Goal: Task Accomplishment & Management: Use online tool/utility

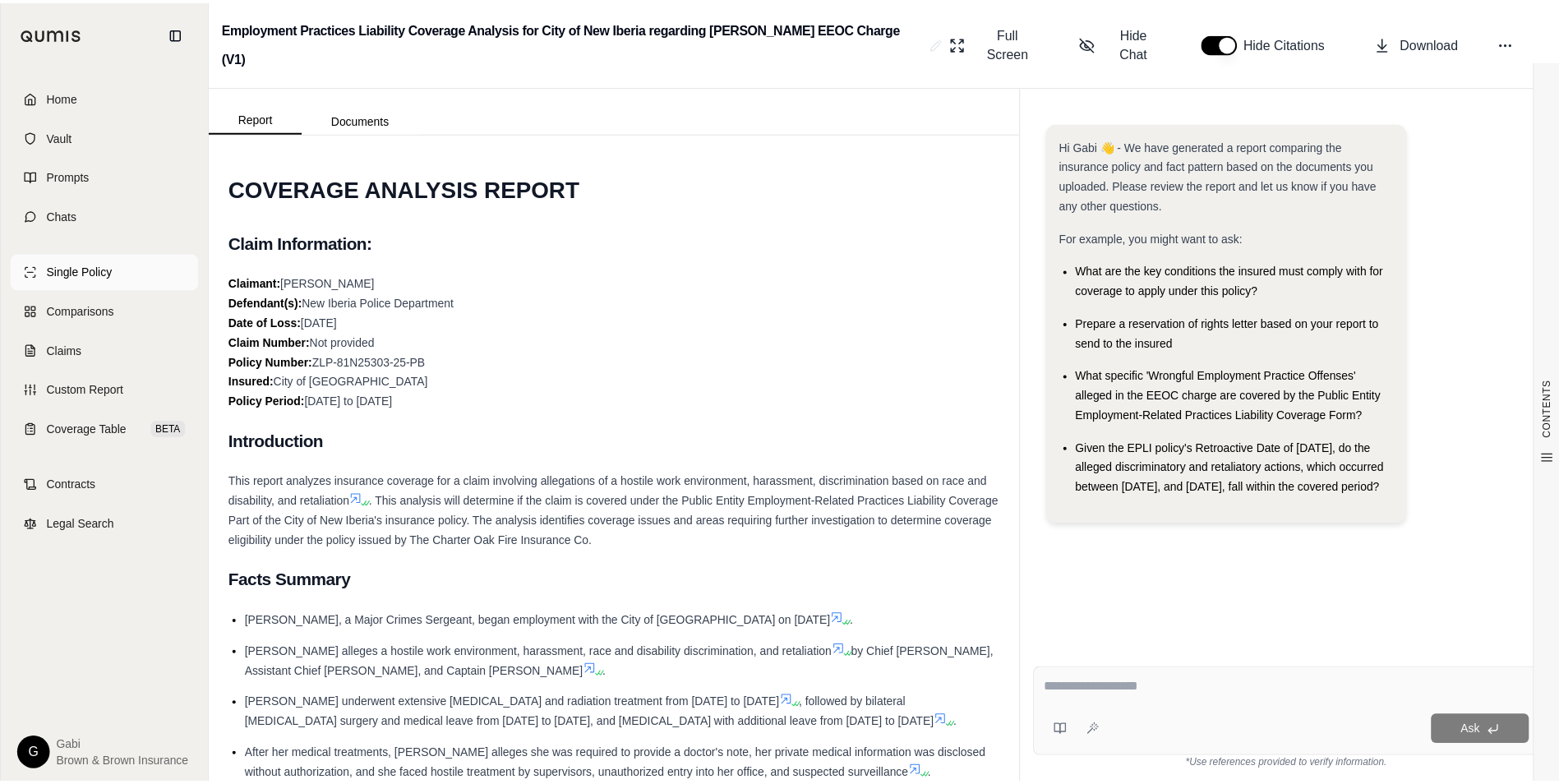
scroll to position [5938, 0]
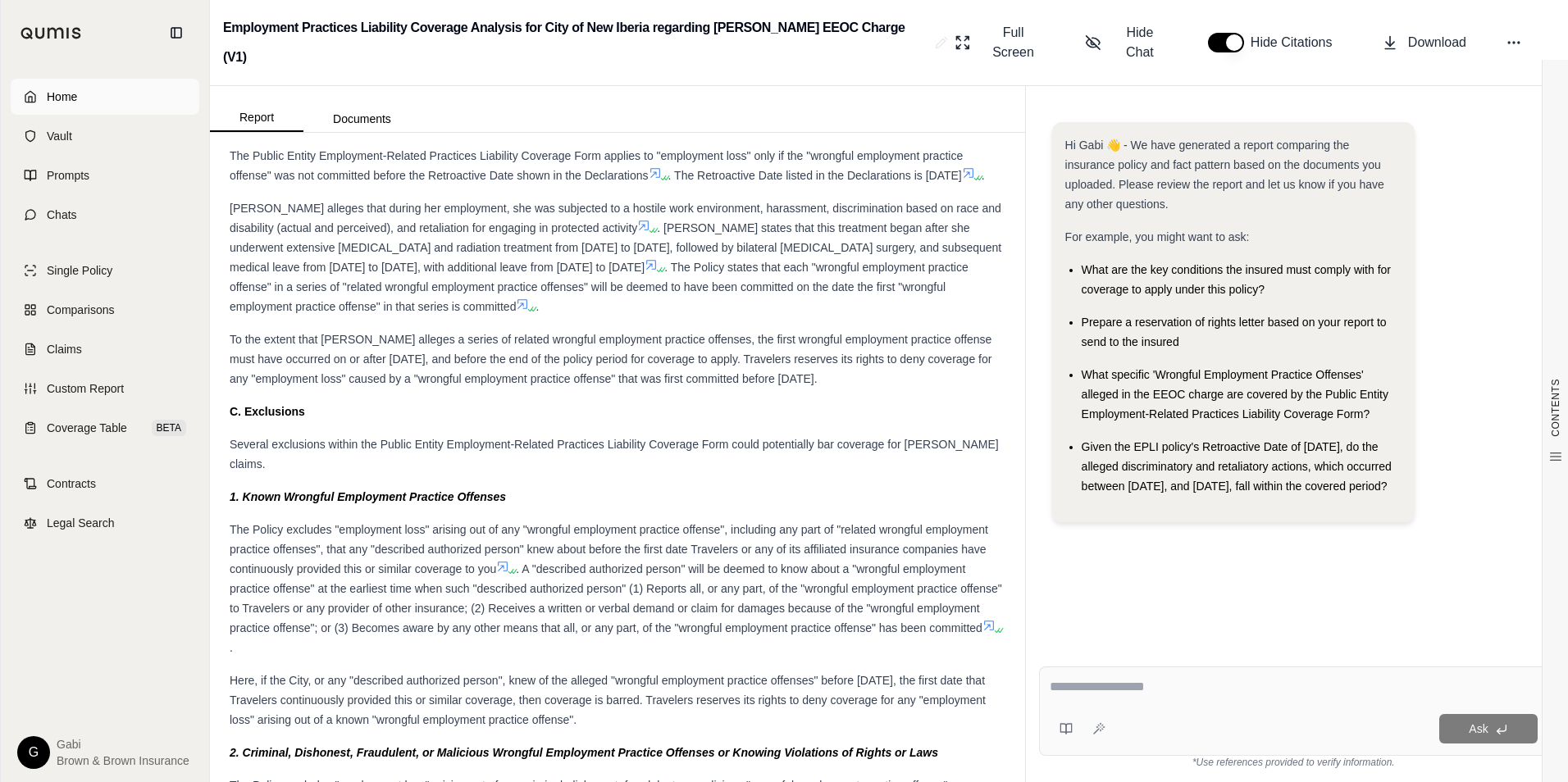
click at [65, 97] on span "Home" at bounding box center [62, 97] width 30 height 17
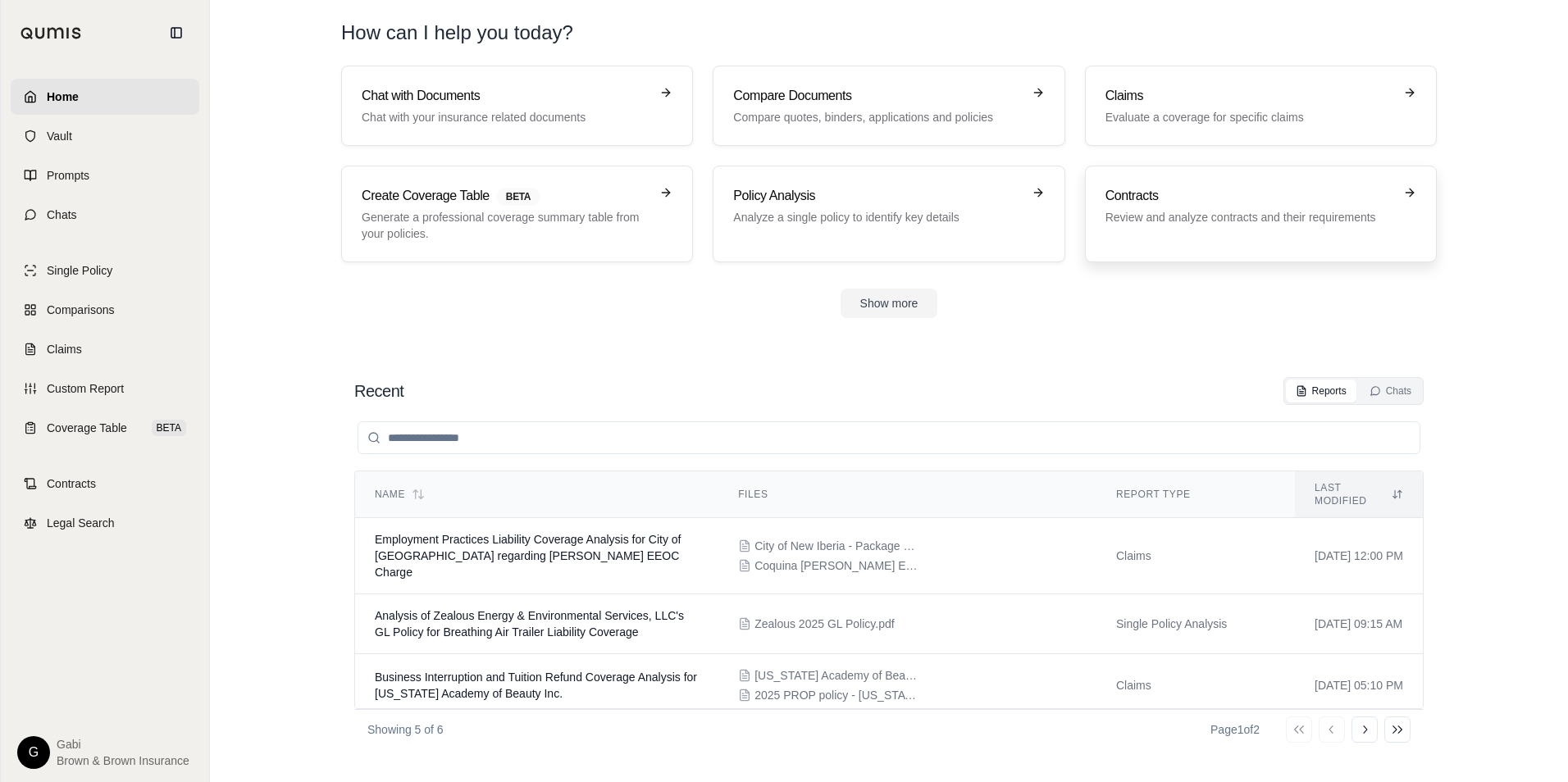
click at [1146, 224] on p "Review and analyze contracts and their requirements" at bounding box center [1250, 218] width 288 height 17
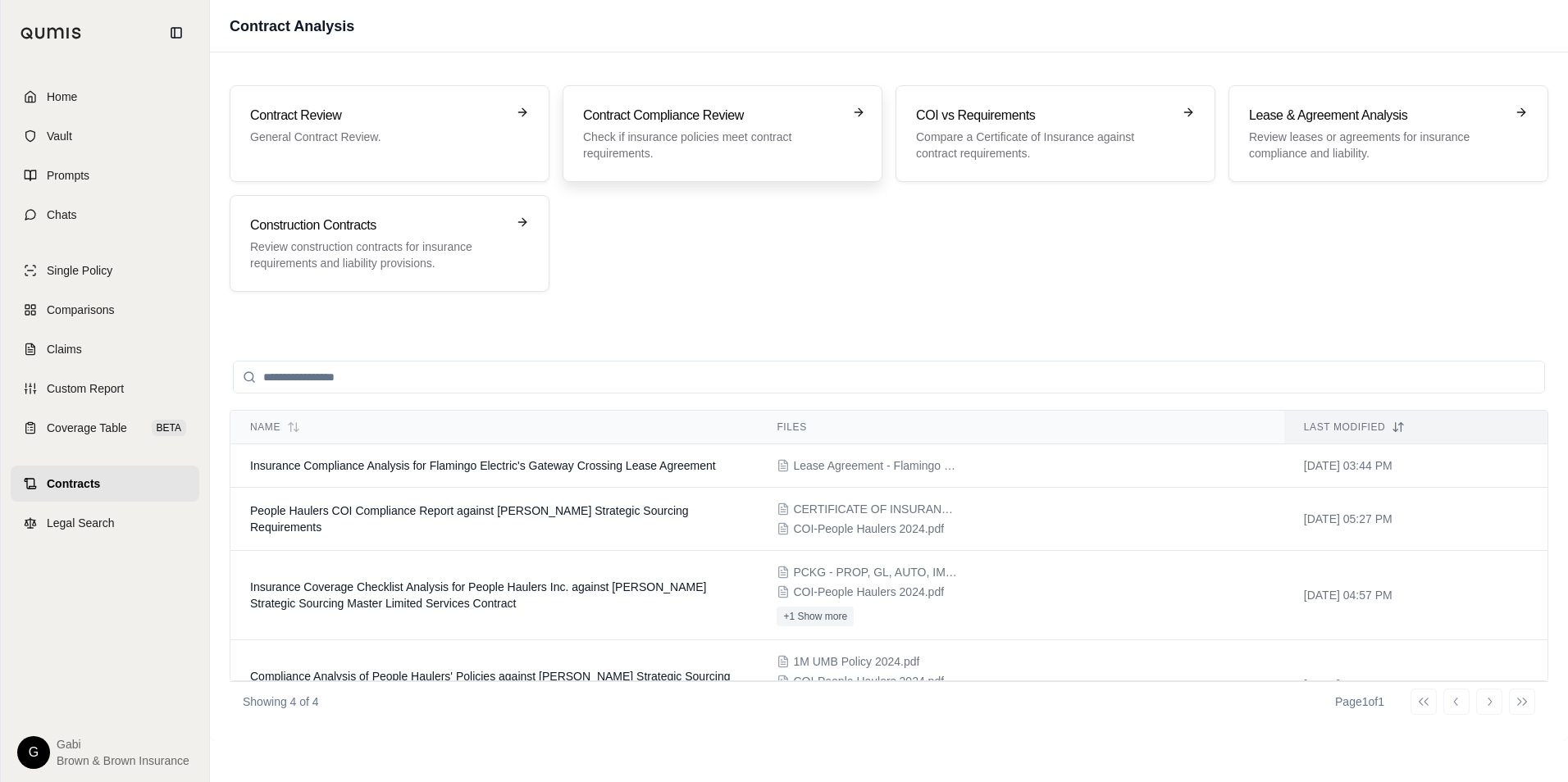
click at [678, 109] on h3 "Contract Compliance Review" at bounding box center [710, 115] width 255 height 19
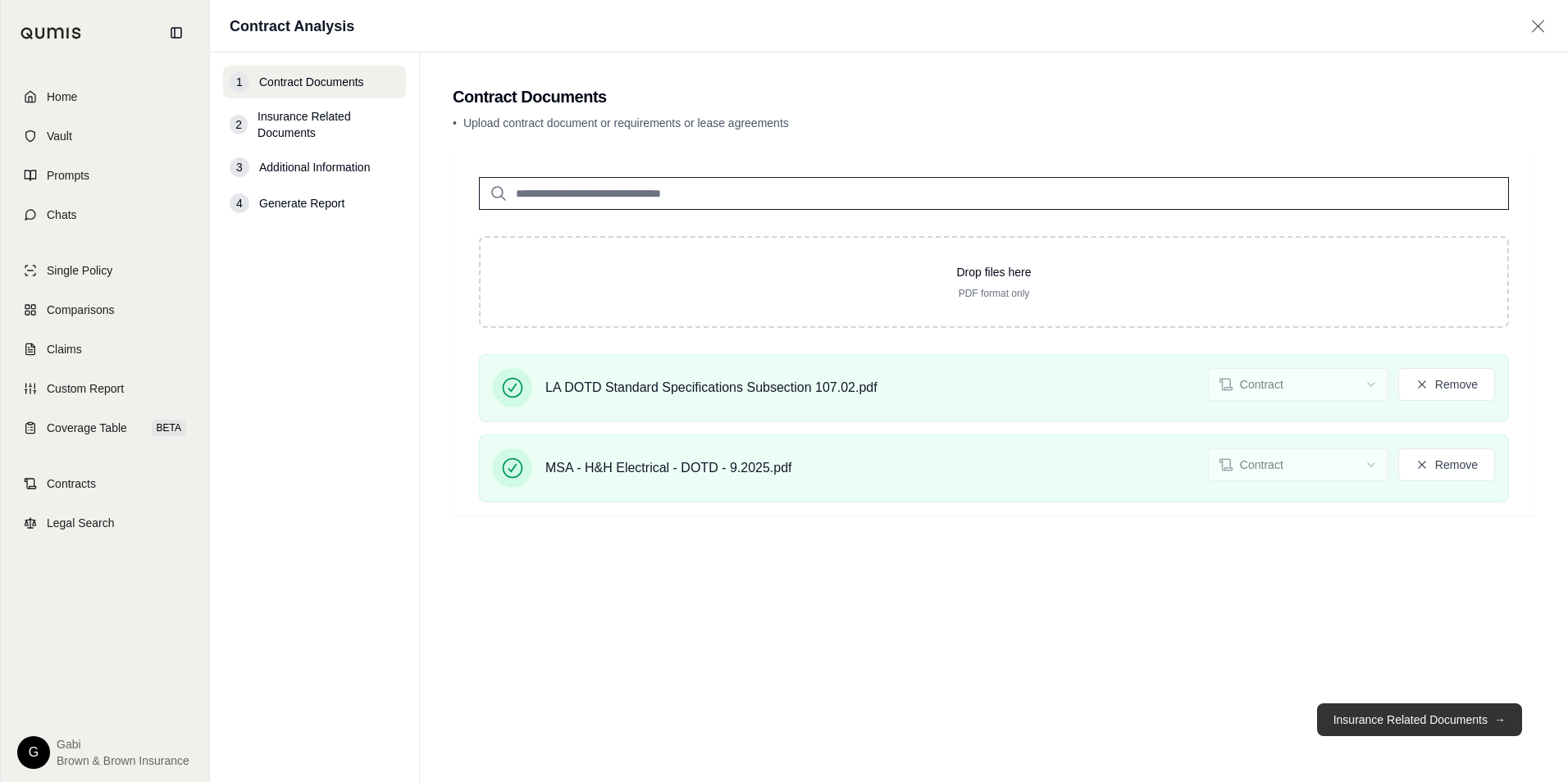
click at [1421, 725] on button "Insurance Related Documents →" at bounding box center [1419, 719] width 205 height 33
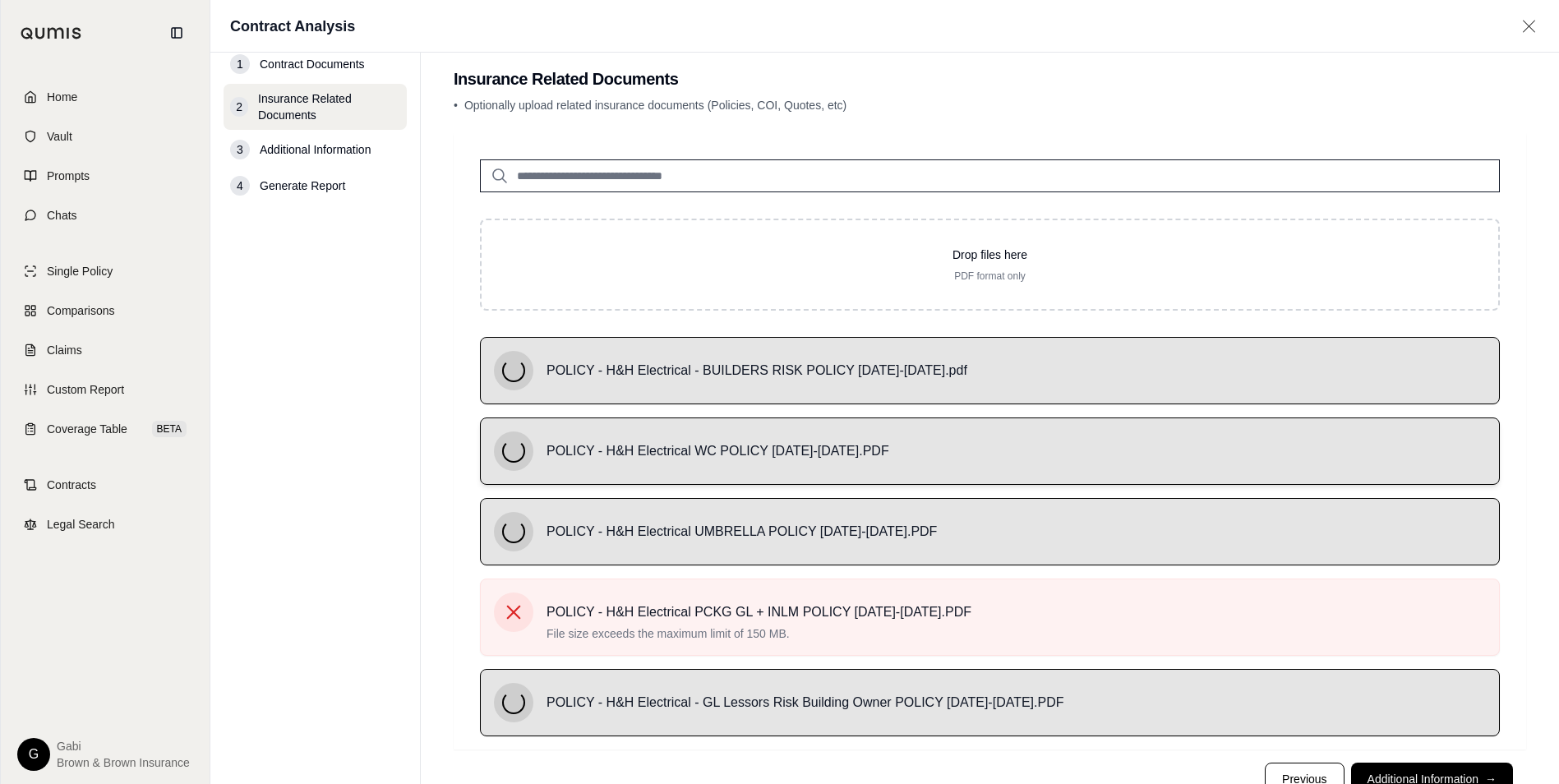
scroll to position [76, 0]
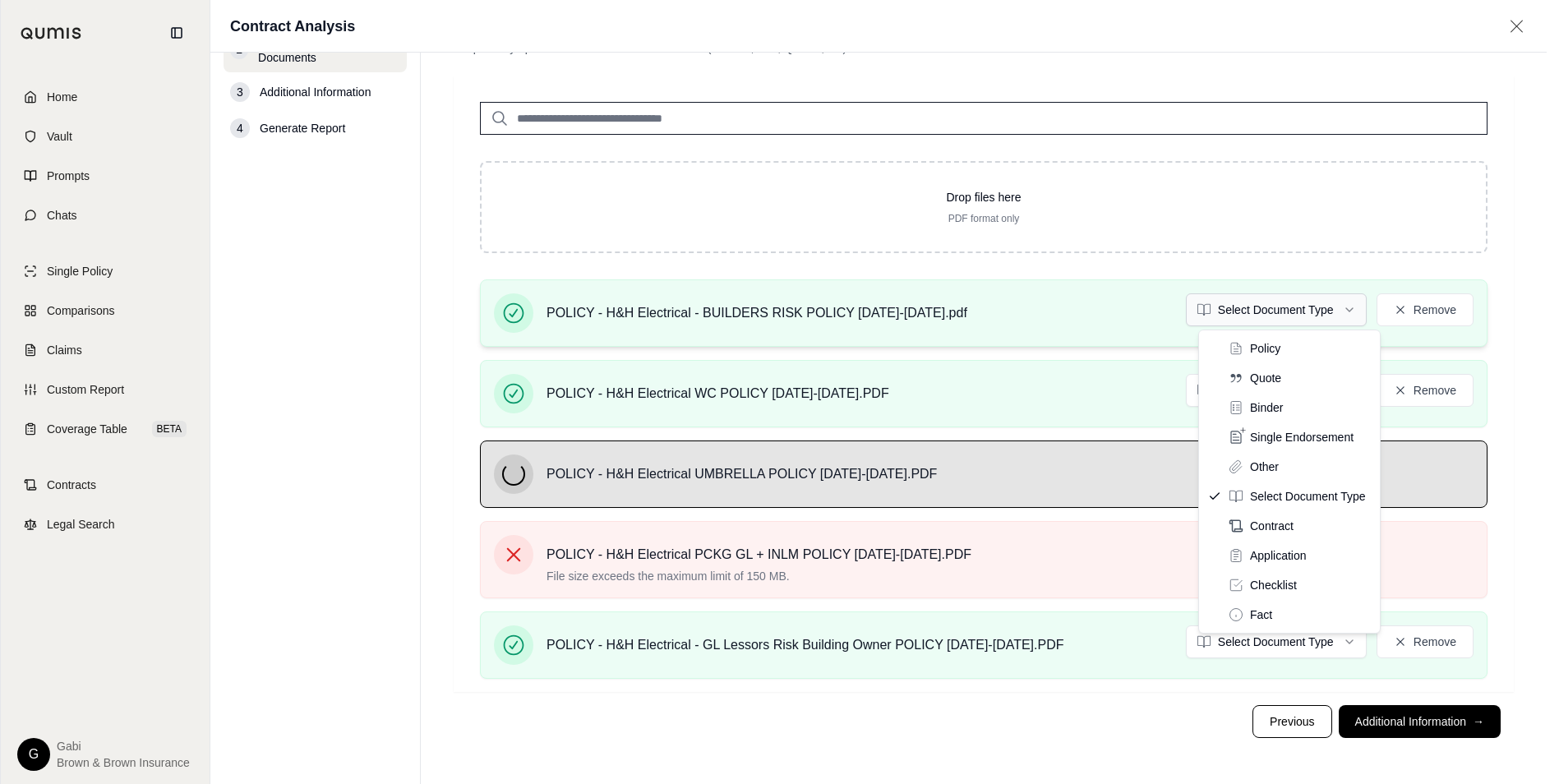
click at [1362, 310] on html "Home Vault Prompts Chats Single Policy Comparisons Claims Custom Report Coverag…" at bounding box center [779, 354] width 1559 height 860
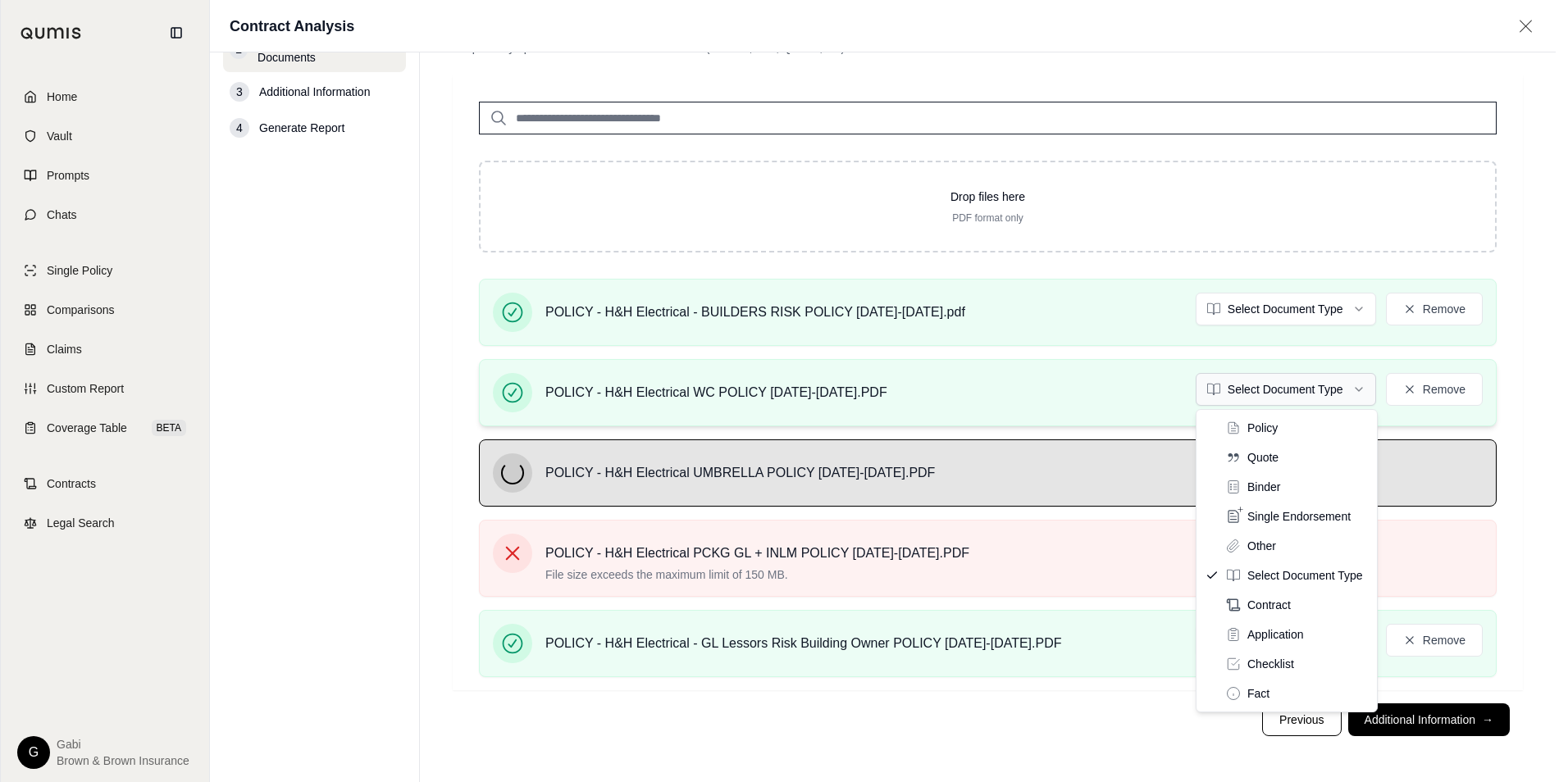
click at [1330, 391] on html "Home Vault Prompts Chats Single Policy Comparisons Claims Custom Report Coverag…" at bounding box center [784, 353] width 1568 height 857
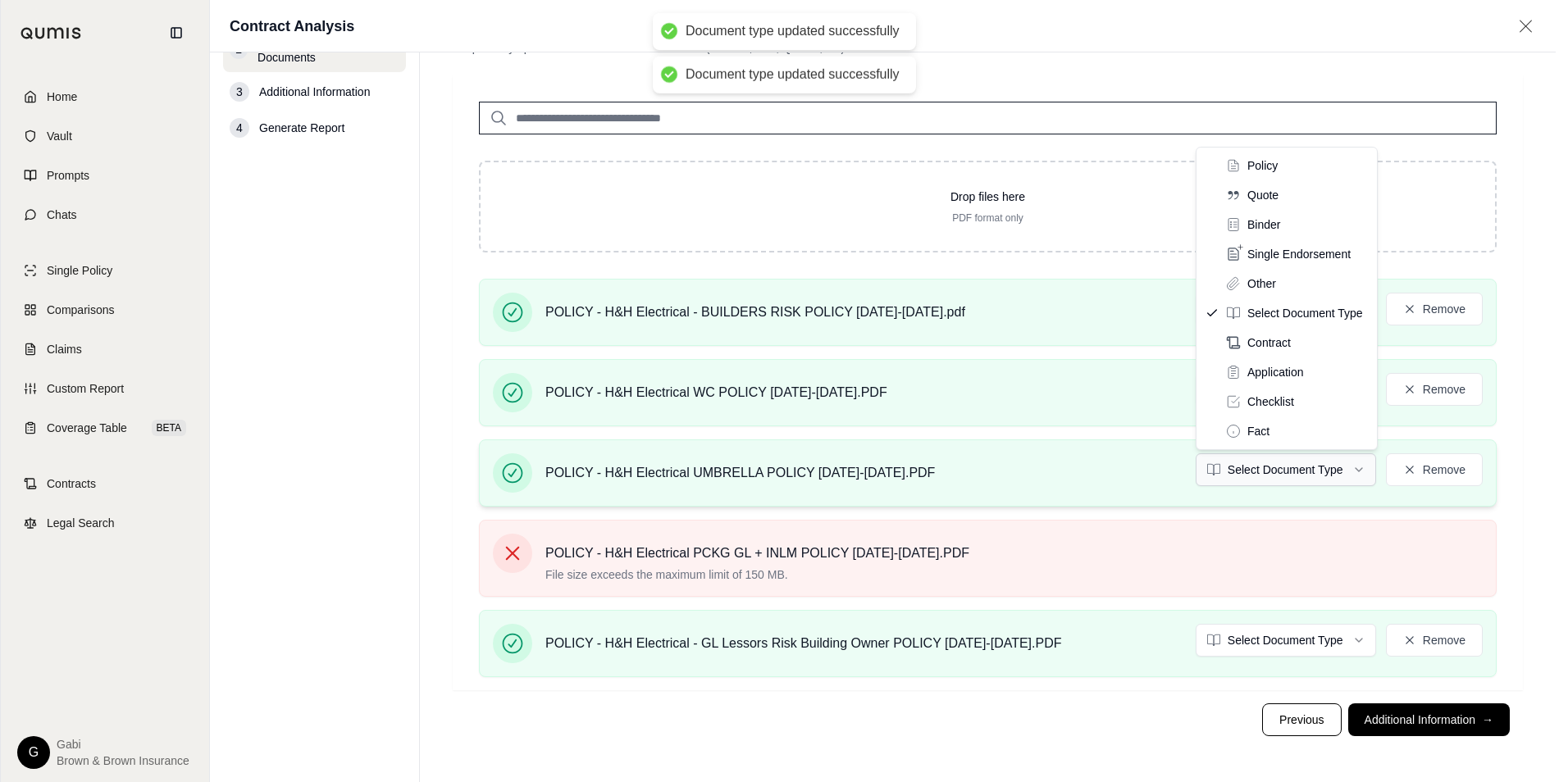
click at [1331, 472] on html "Document type updated successfully Document type updated successfully Home Vaul…" at bounding box center [784, 353] width 1568 height 857
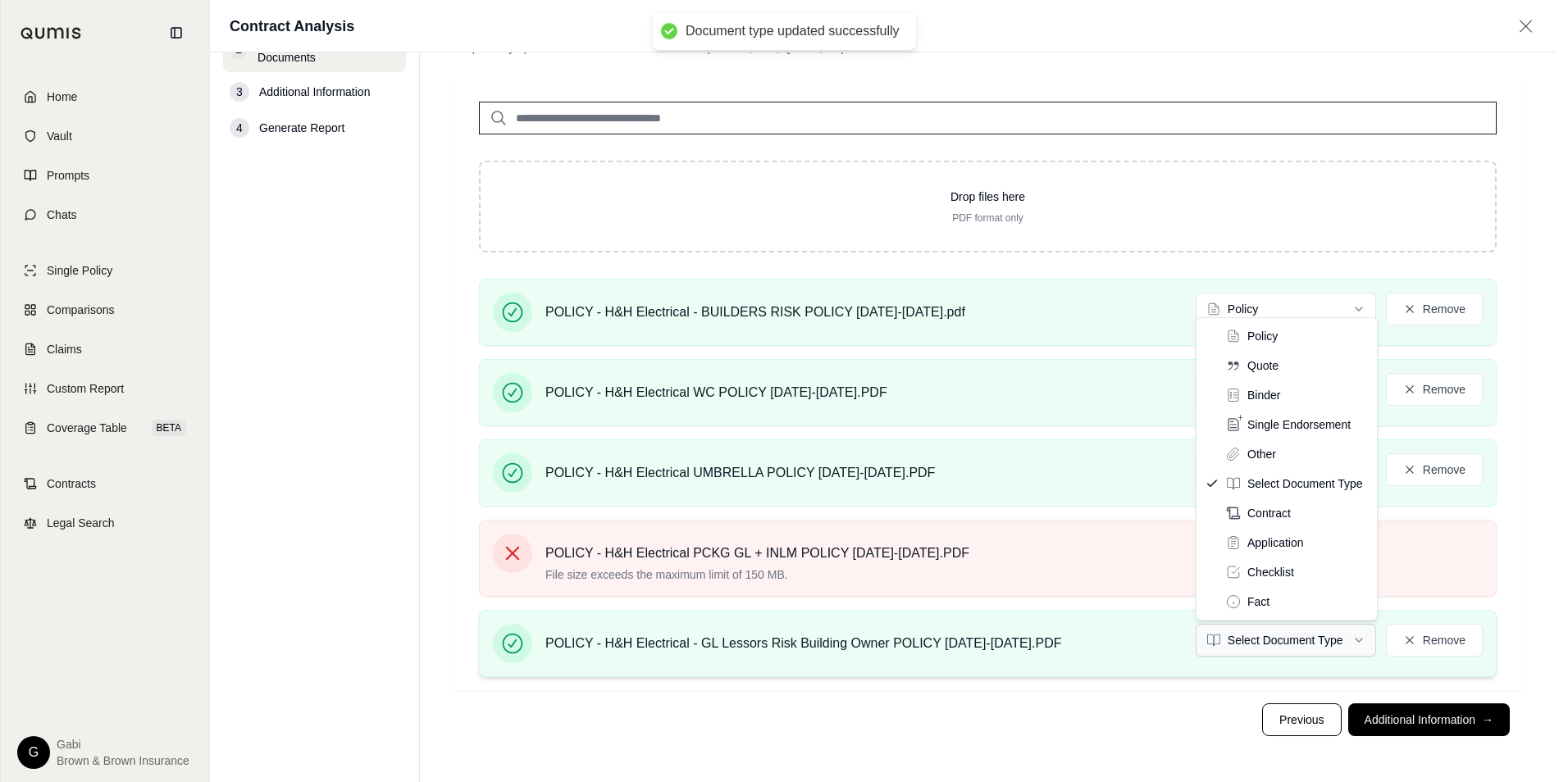
click at [1317, 640] on html "Document type updated successfully Document type updated successfully Home Vaul…" at bounding box center [784, 353] width 1568 height 857
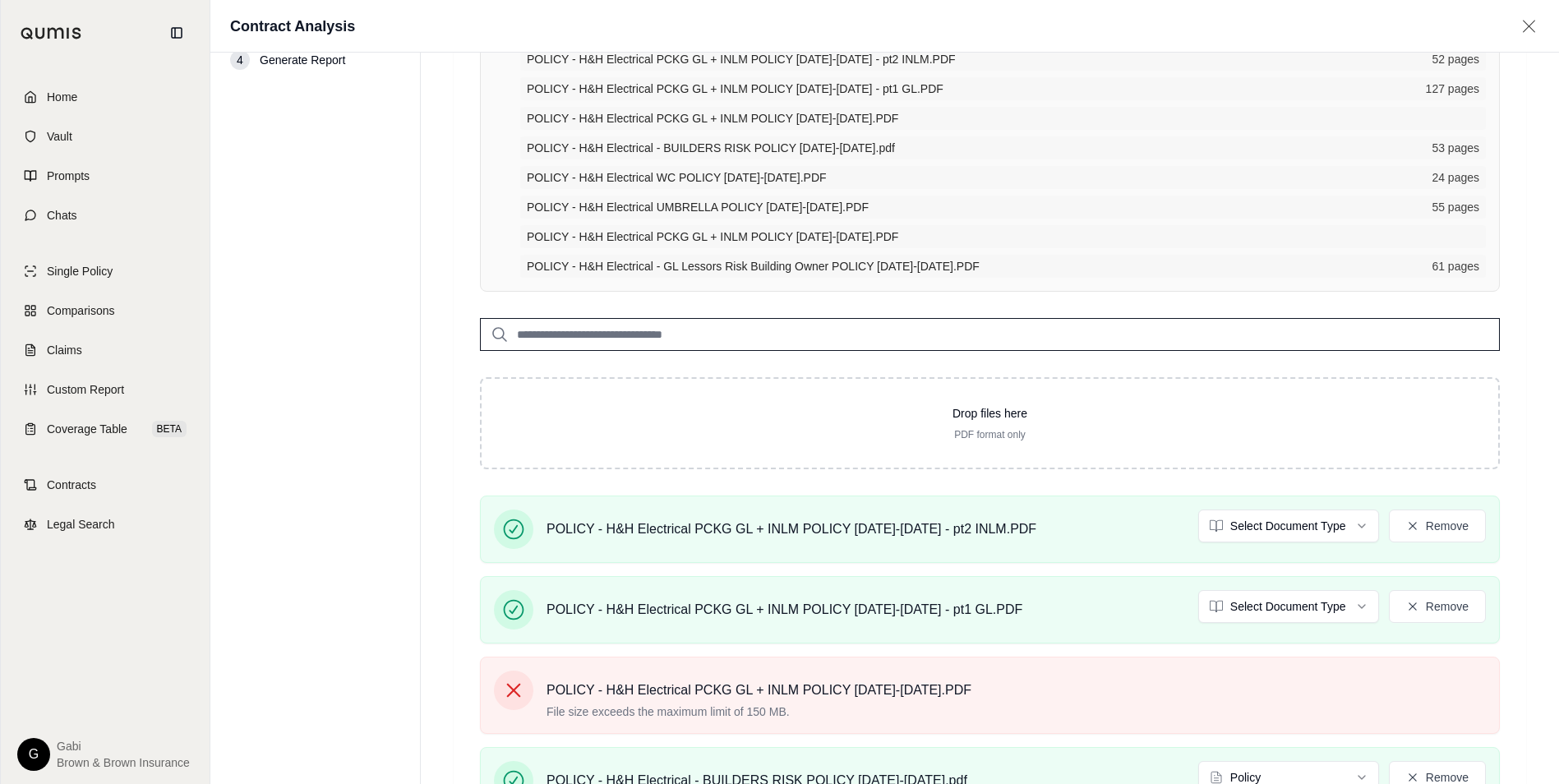
scroll to position [165, 0]
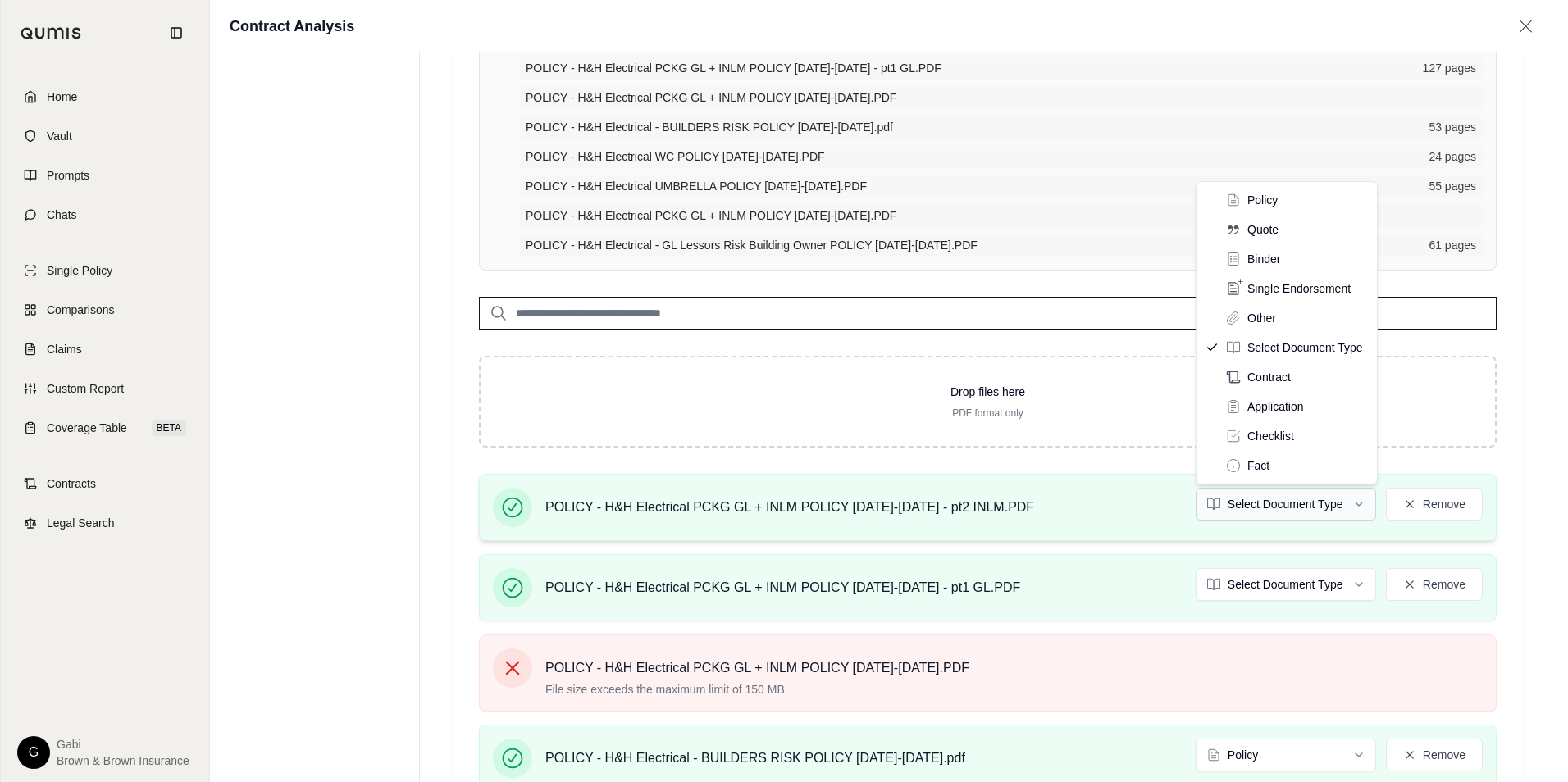
click at [1365, 505] on html "Home Vault Prompts Chats Single Policy Comparisons Claims Custom Report Coverag…" at bounding box center [784, 532] width 1568 height 1392
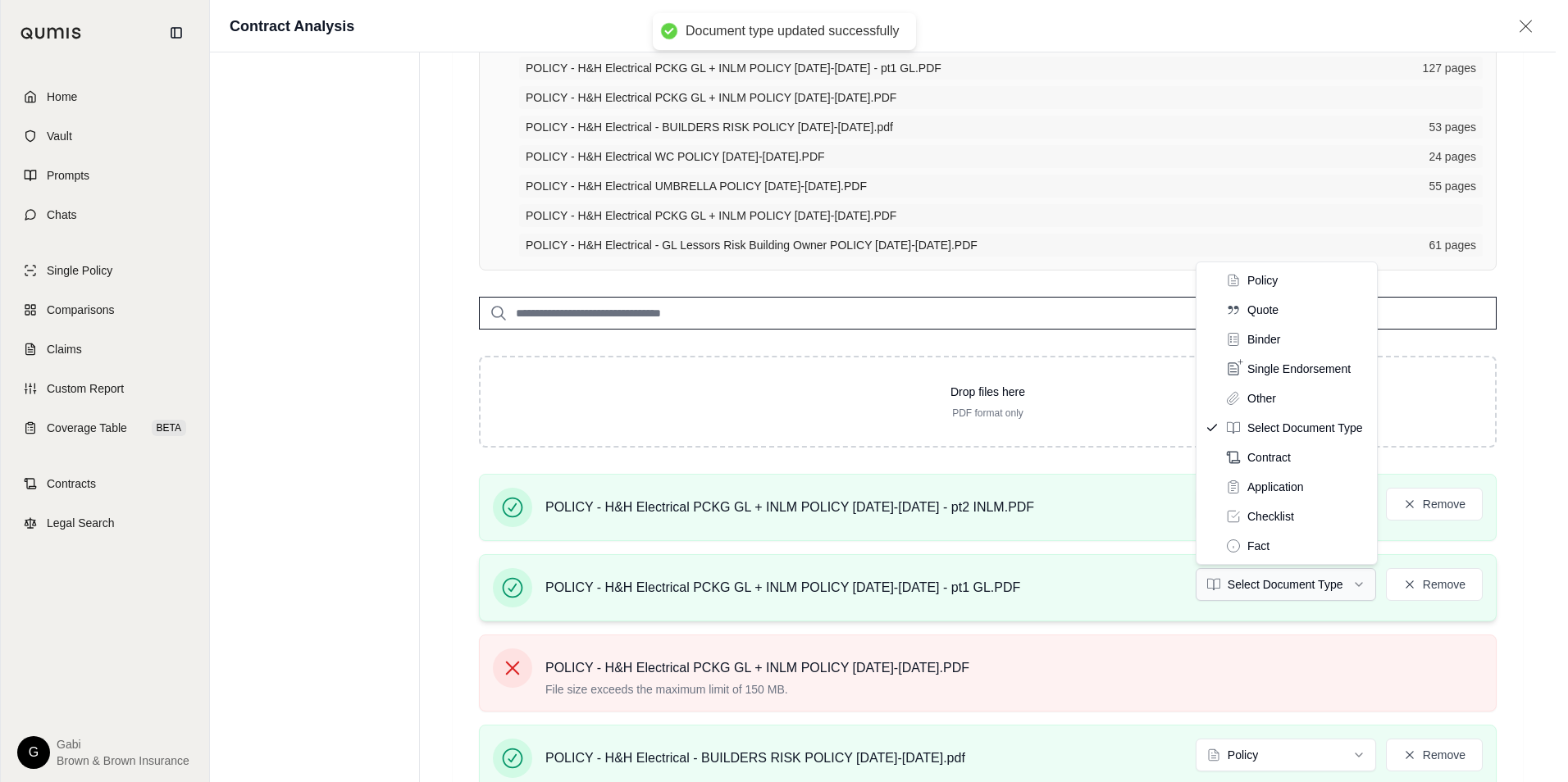
click at [1312, 585] on html "Document type updated successfully Home Vault Prompts Chats Single Policy Compa…" at bounding box center [784, 532] width 1568 height 1392
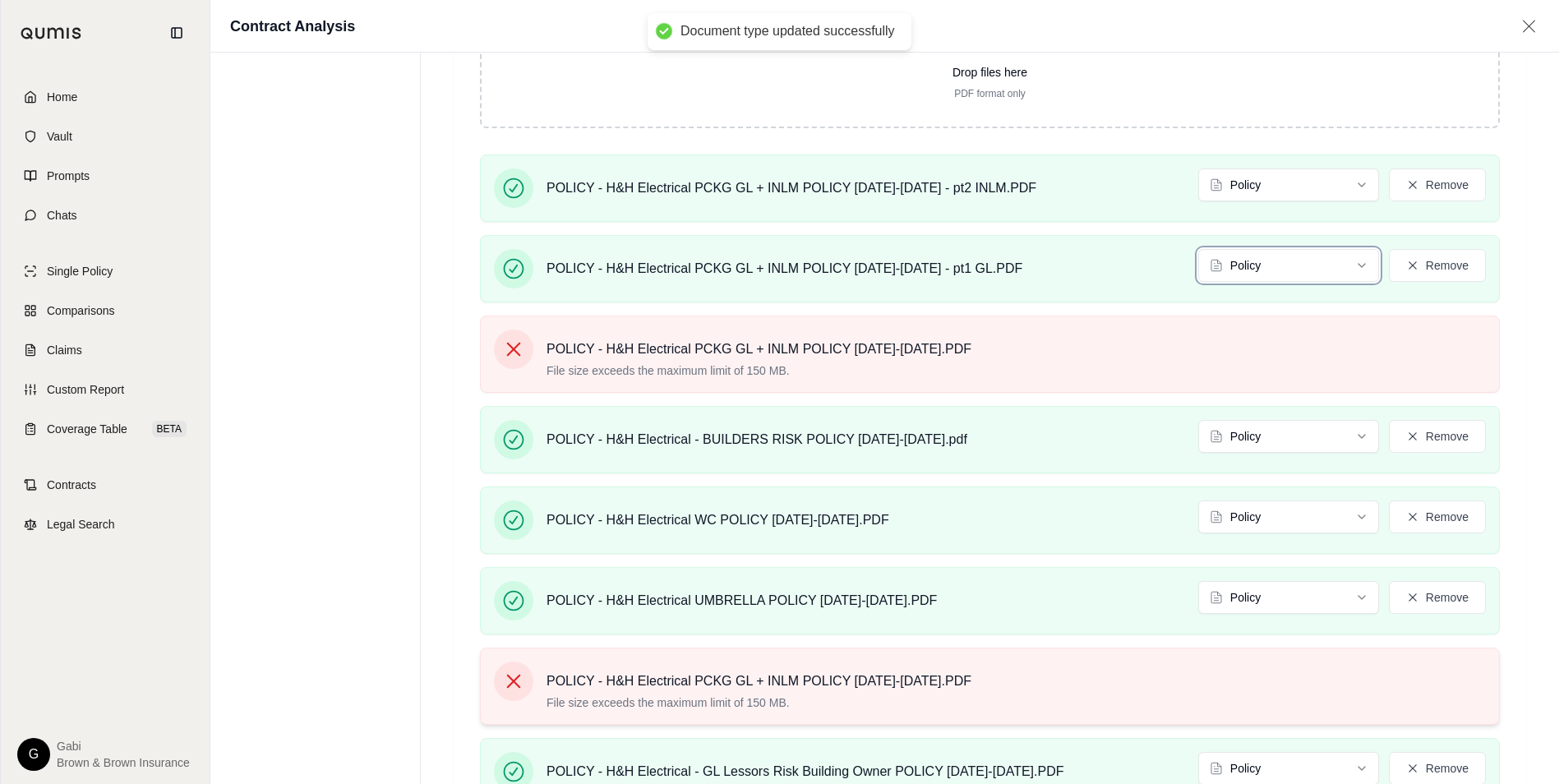
scroll to position [611, 0]
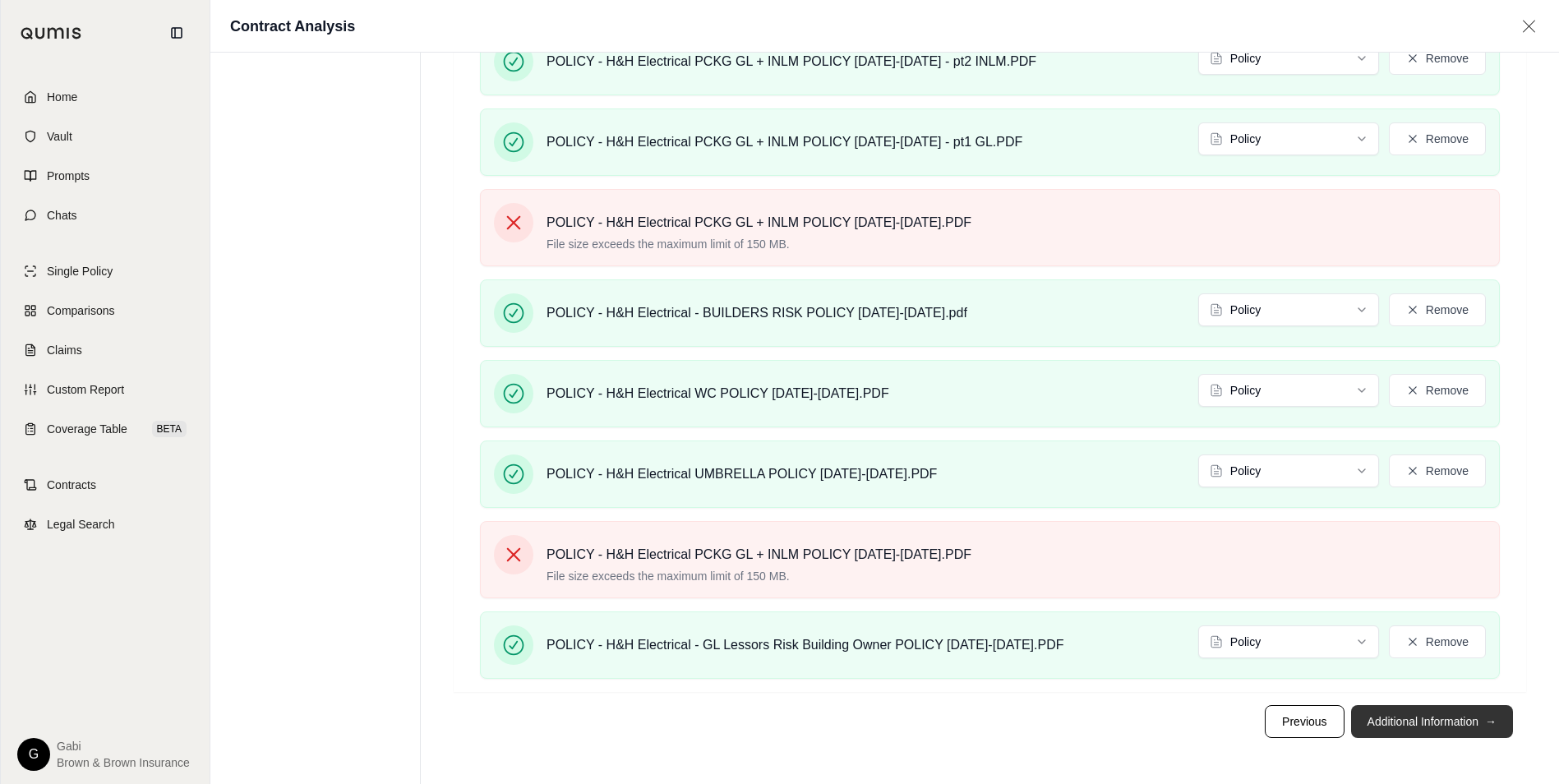
click at [1401, 728] on button "Additional Information →" at bounding box center [1432, 721] width 162 height 33
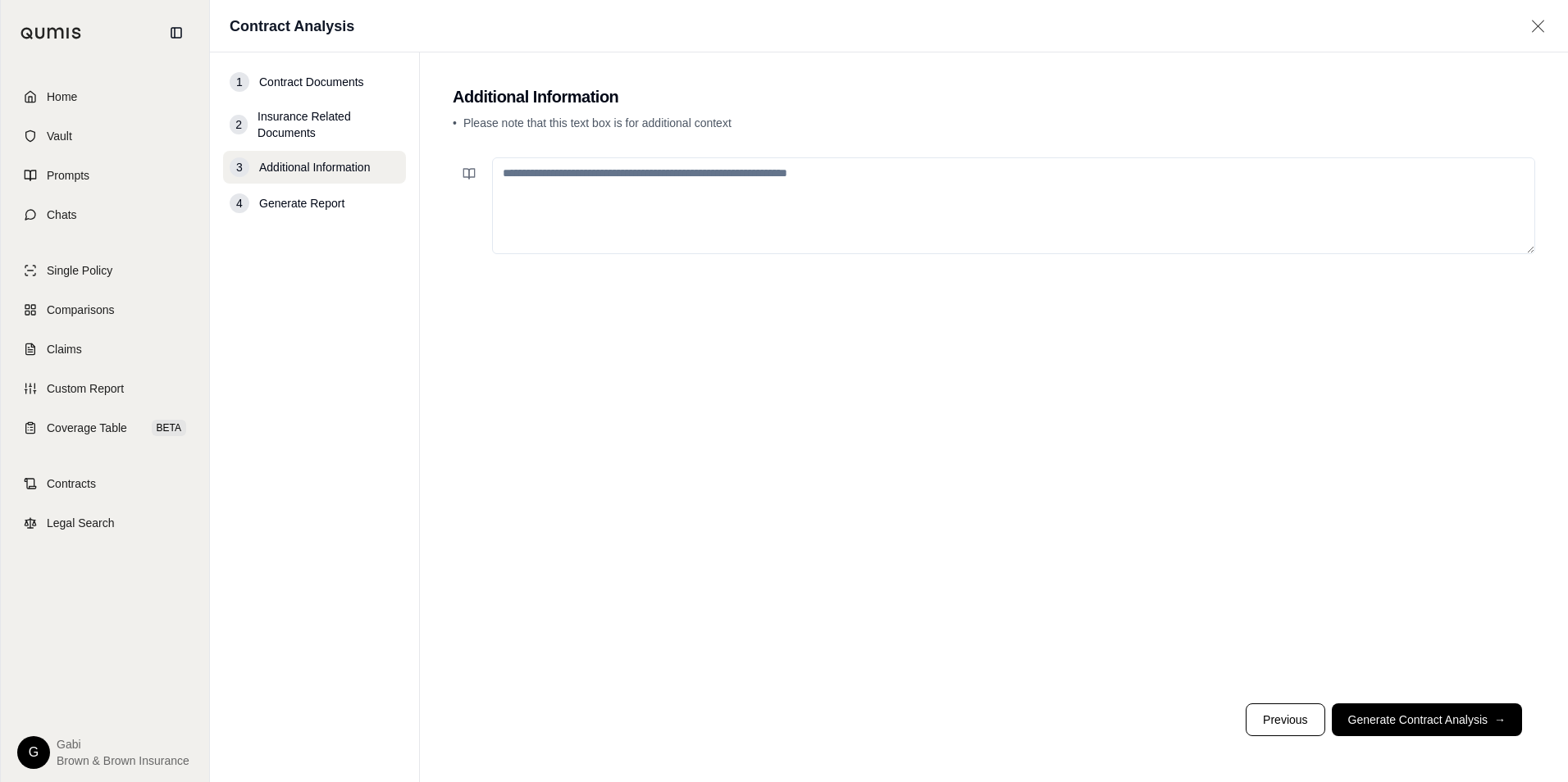
click at [823, 220] on textarea at bounding box center [1013, 206] width 1043 height 97
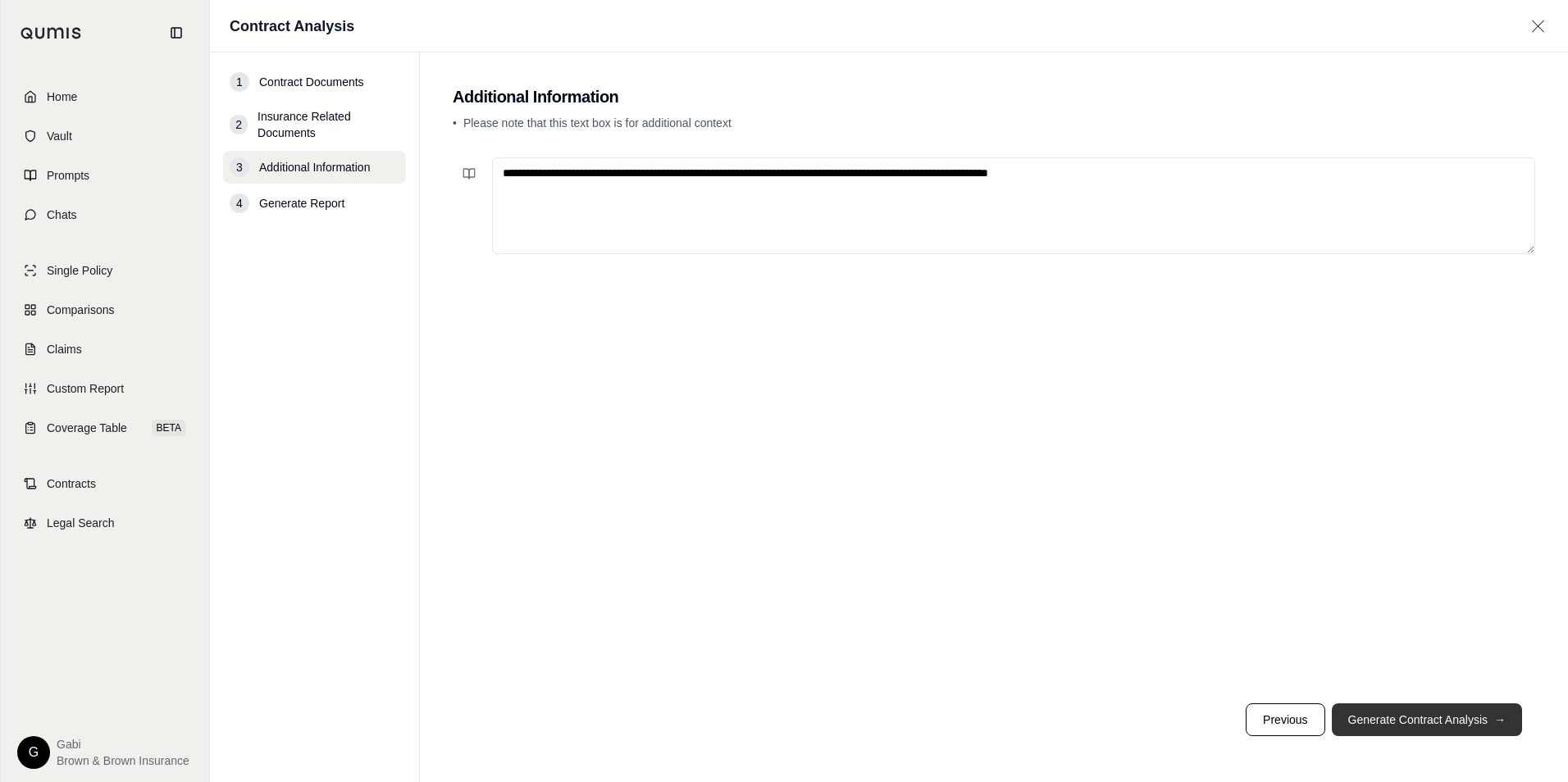
type textarea "**********"
click at [1406, 718] on button "Generate Contract Analysis →" at bounding box center [1426, 719] width 190 height 33
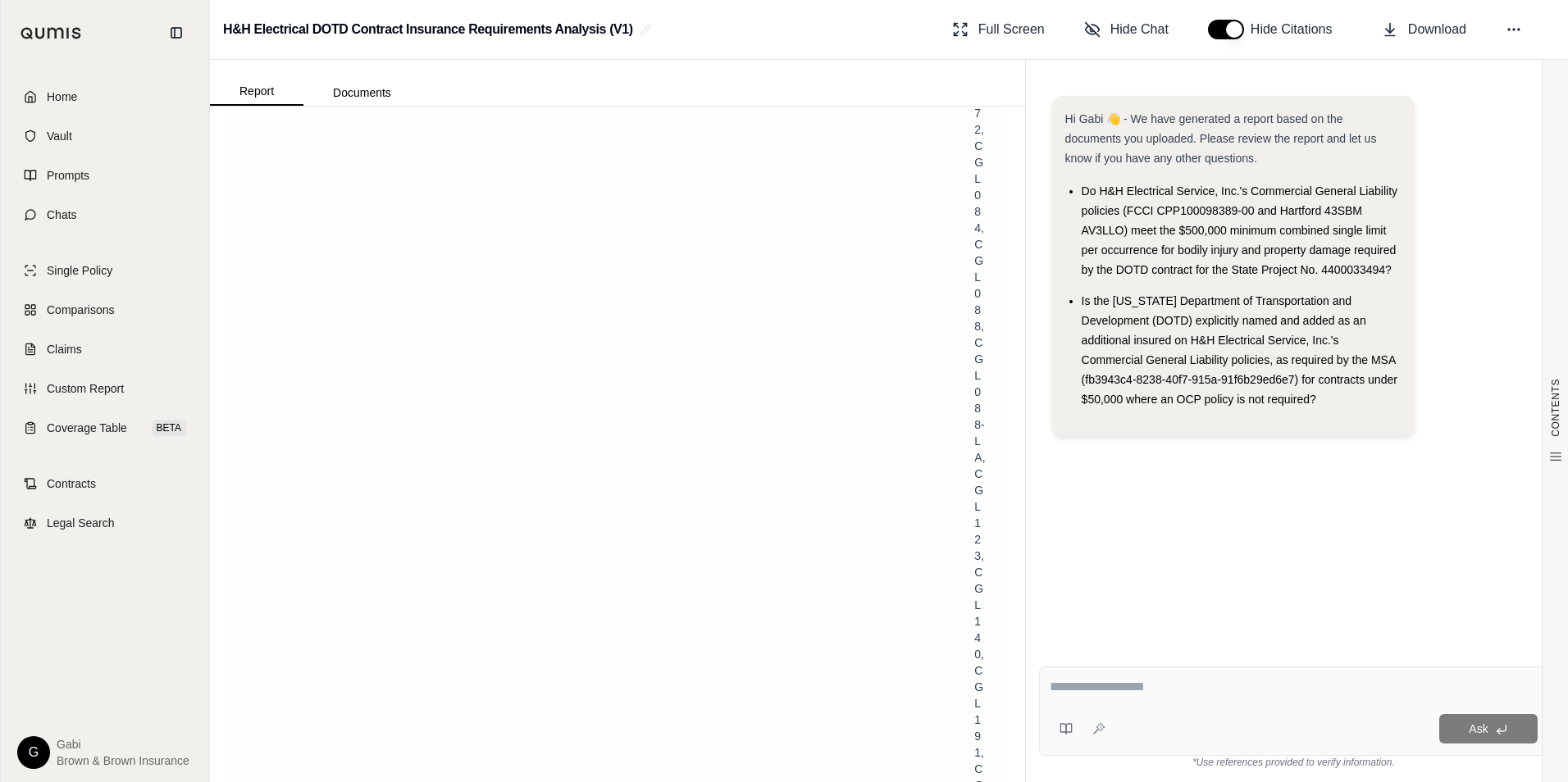
scroll to position [5492, 0]
drag, startPoint x: 1012, startPoint y: 348, endPoint x: 1025, endPoint y: 390, distance: 44.0
click at [1025, 390] on div "Report Documents CONTENTS Table of Contents Introduction Contractual Insurance …" at bounding box center [889, 420] width 1358 height 723
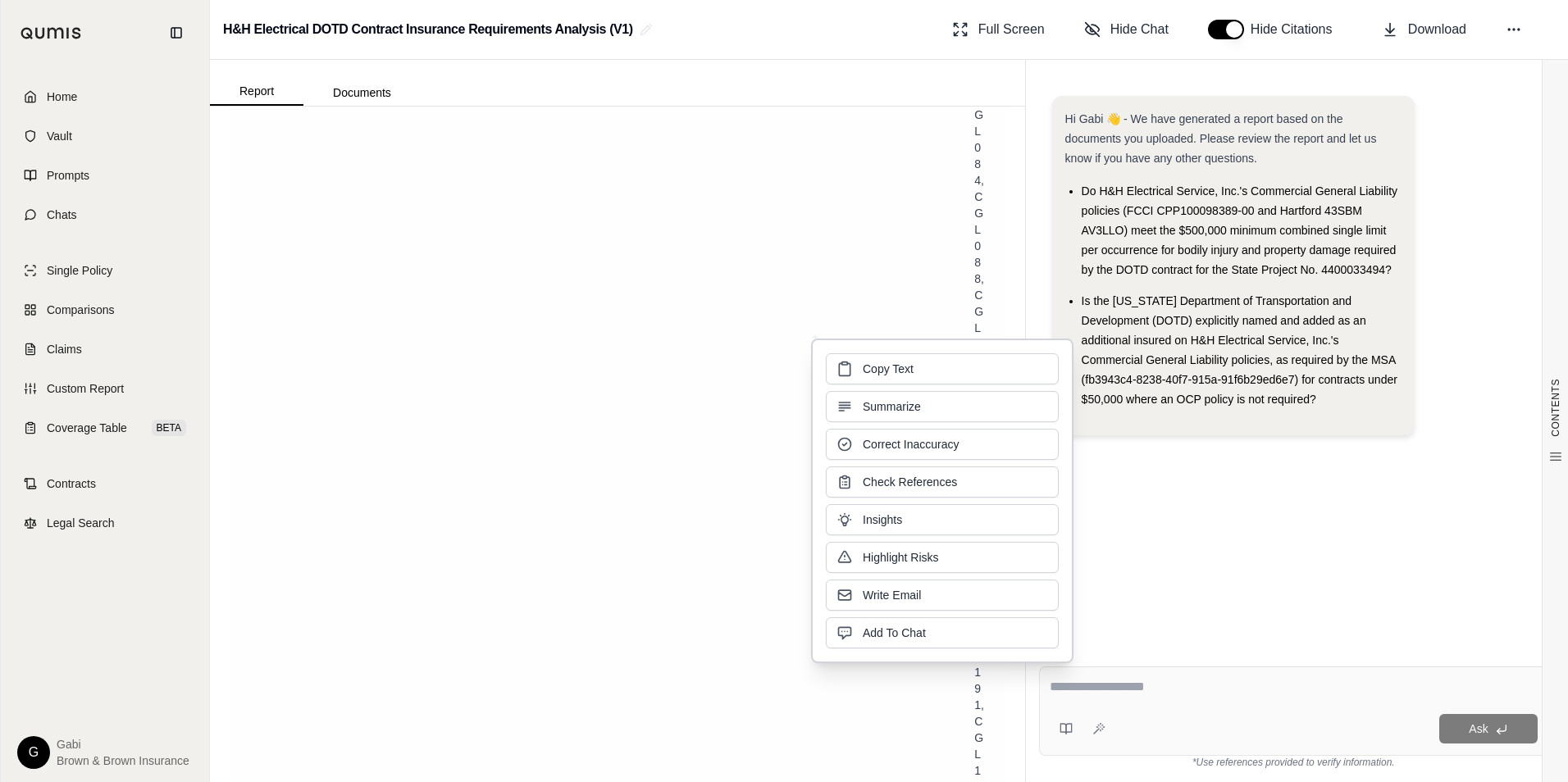
drag, startPoint x: 1025, startPoint y: 390, endPoint x: 936, endPoint y: 277, distance: 143.8
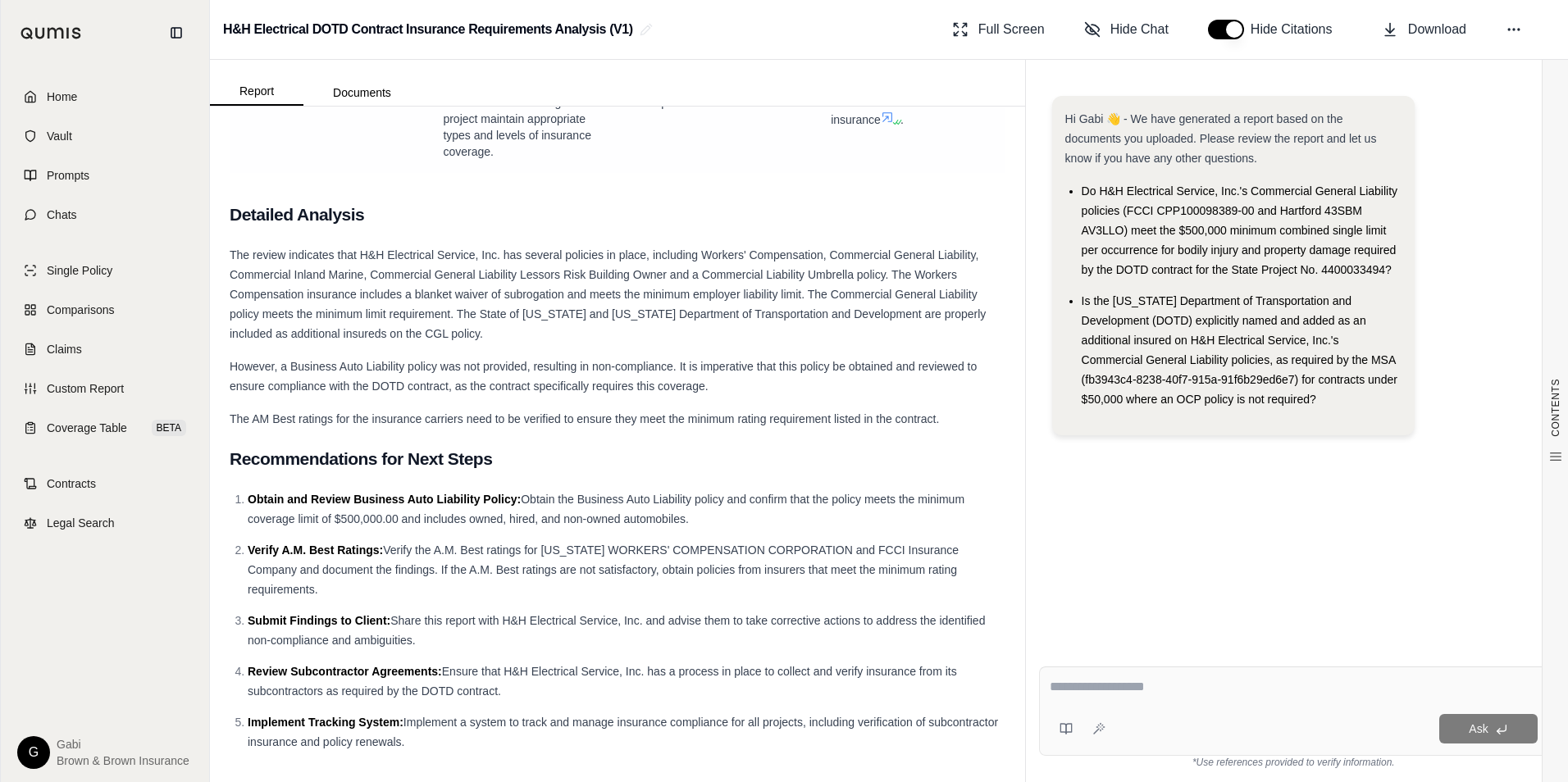
scroll to position [15932, 0]
